Goal: Task Accomplishment & Management: Manage account settings

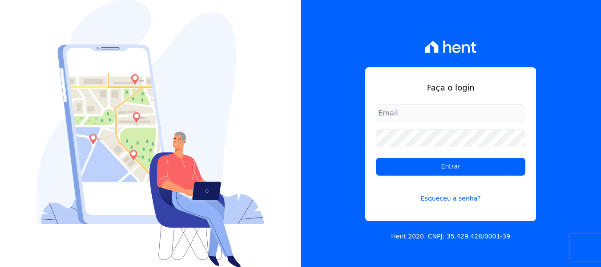
click at [426, 119] on input "email" at bounding box center [451, 113] width 150 height 18
type input "[EMAIL_ADDRESS][DOMAIN_NAME]"
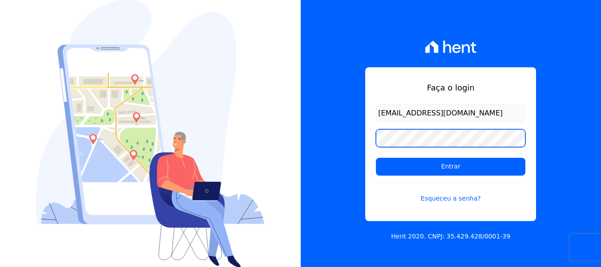
click at [376, 158] on input "Entrar" at bounding box center [451, 167] width 150 height 18
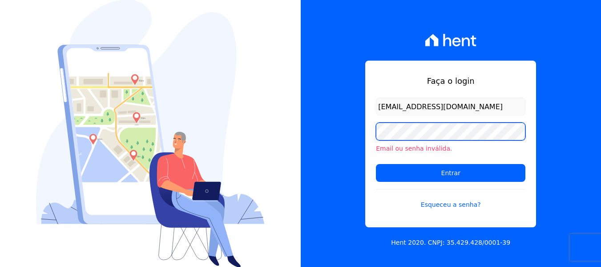
click at [376, 164] on input "Entrar" at bounding box center [451, 173] width 150 height 18
